Goal: Use online tool/utility: Use online tool/utility

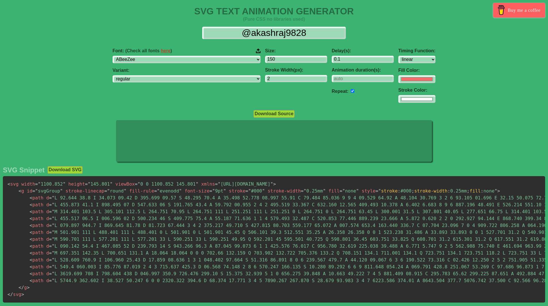
select select "linear"
click at [184, 60] on select "ABeeZee [PERSON_NAME] Display AR One Sans [PERSON_NAME] Libre Aboreto Abril Fat…" at bounding box center [187, 60] width 148 height 8
click at [192, 60] on select "ABeeZee [PERSON_NAME] Display AR One Sans [PERSON_NAME] Libre Aboreto Abril Fat…" at bounding box center [187, 60] width 148 height 8
click at [248, 39] on div "@akashraj9828 Font: (Check all fonts here ) ABeeZee [PERSON_NAME] Display AR On…" at bounding box center [274, 65] width 548 height 86
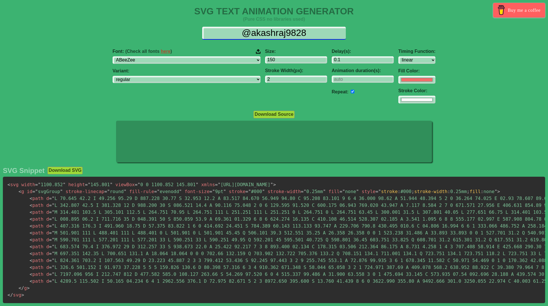
drag, startPoint x: 250, startPoint y: 35, endPoint x: 289, endPoint y: 33, distance: 38.5
click at [289, 33] on input "@akashraj9828" at bounding box center [274, 33] width 144 height 13
